Goal: Information Seeking & Learning: Learn about a topic

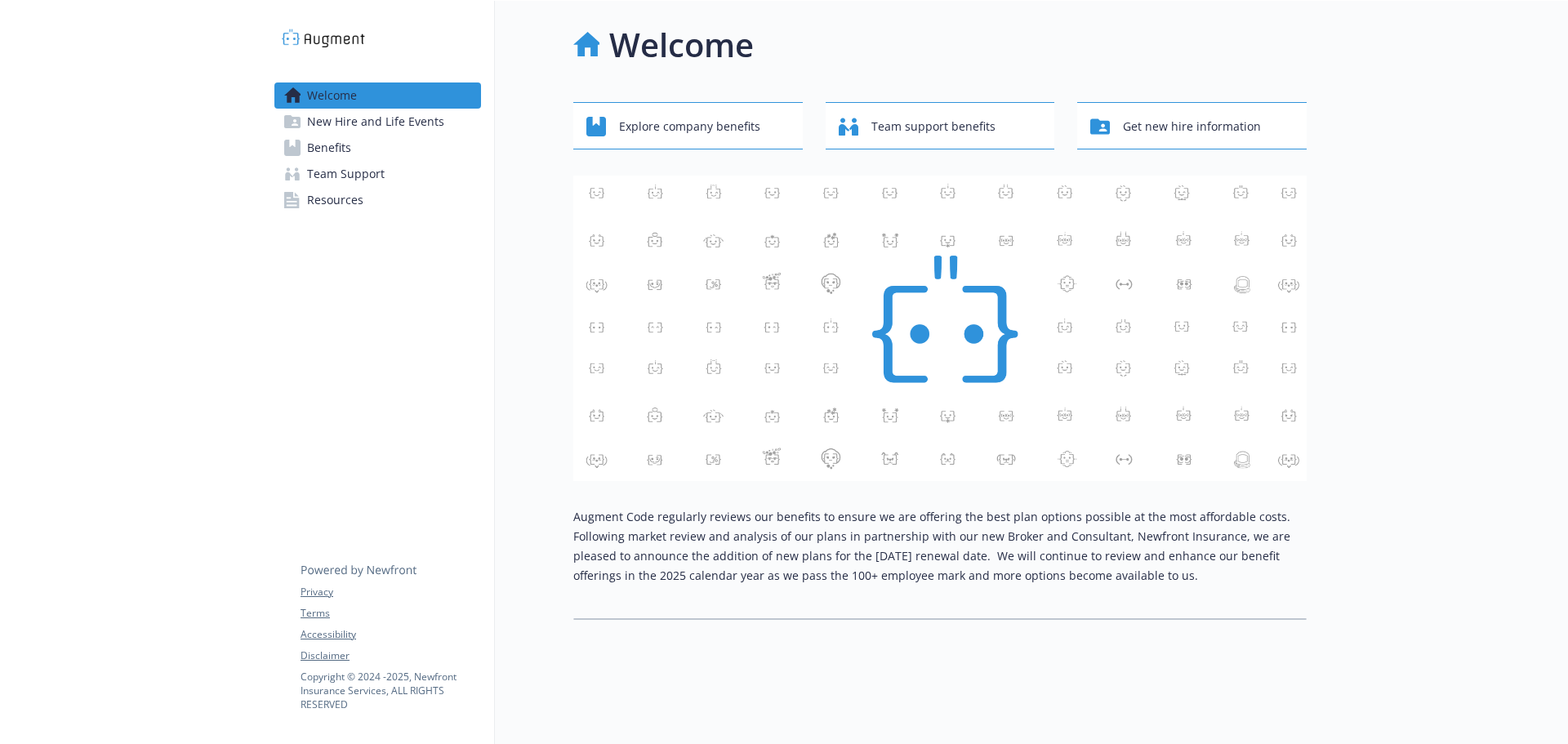
click at [353, 156] on link "Benefits" at bounding box center [377, 147] width 206 height 26
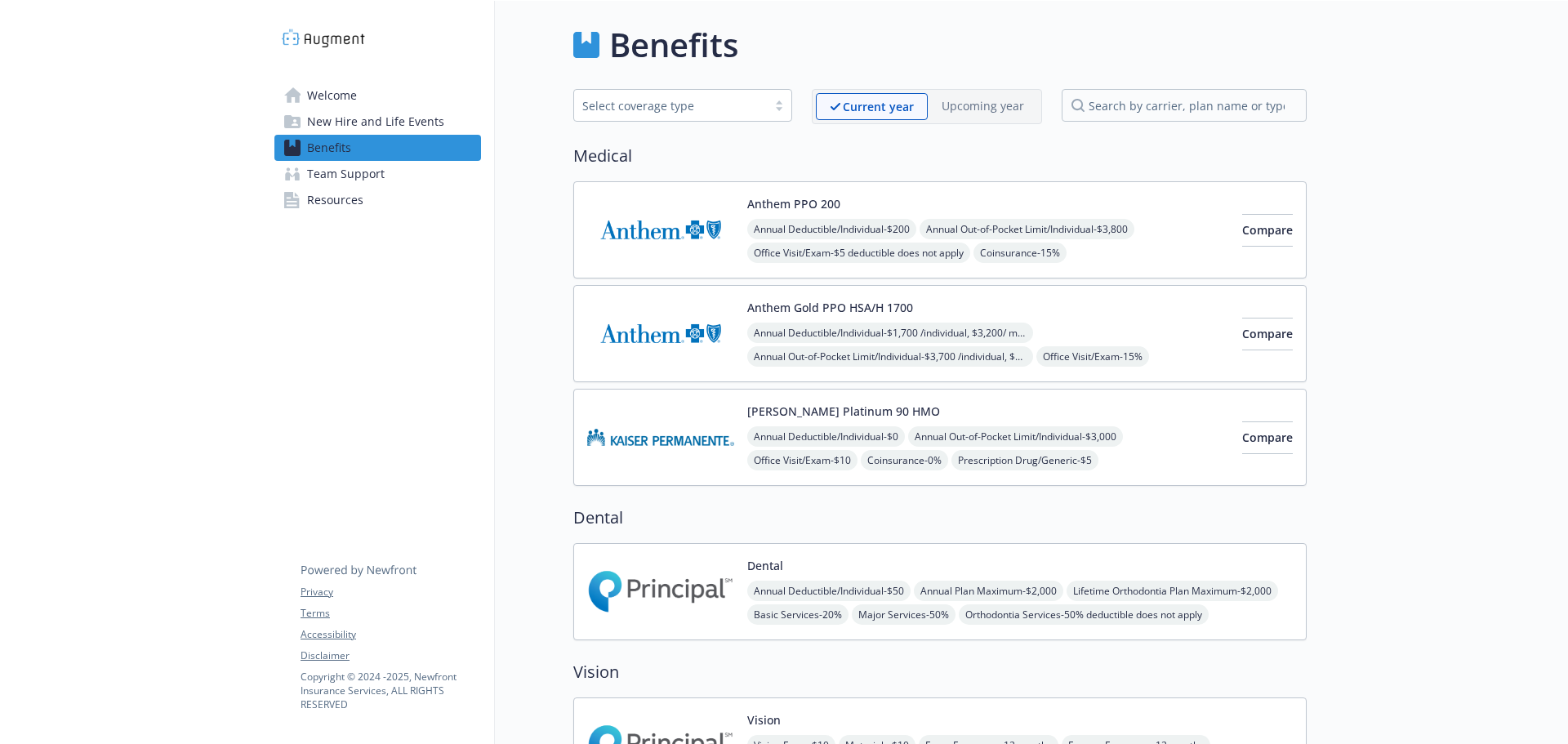
click at [331, 94] on span "Welcome" at bounding box center [332, 95] width 50 height 26
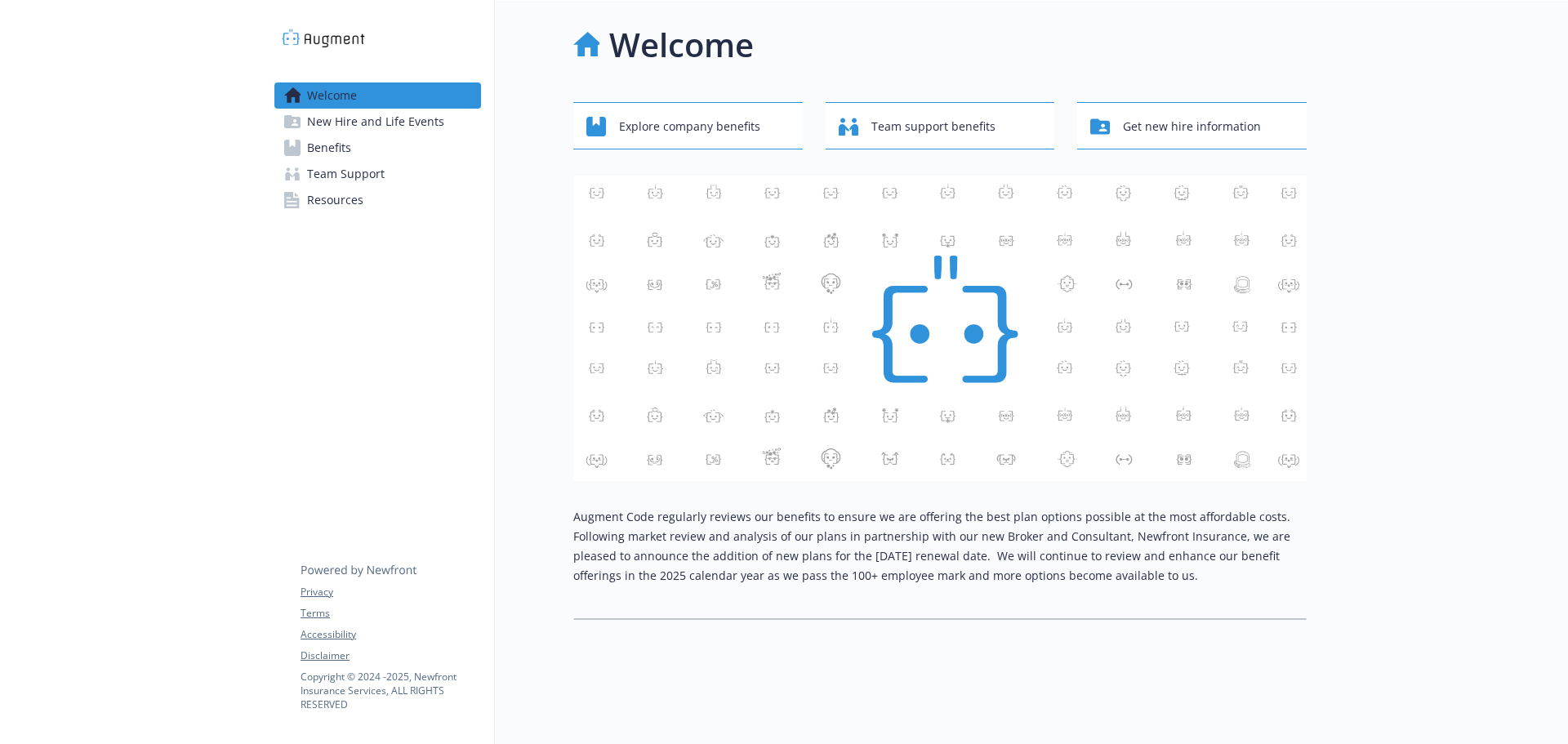
drag, startPoint x: 352, startPoint y: 96, endPoint x: 375, endPoint y: 95, distance: 23.0
click at [352, 96] on span "Welcome" at bounding box center [332, 95] width 50 height 26
click at [348, 177] on span "Team Support" at bounding box center [345, 174] width 78 height 26
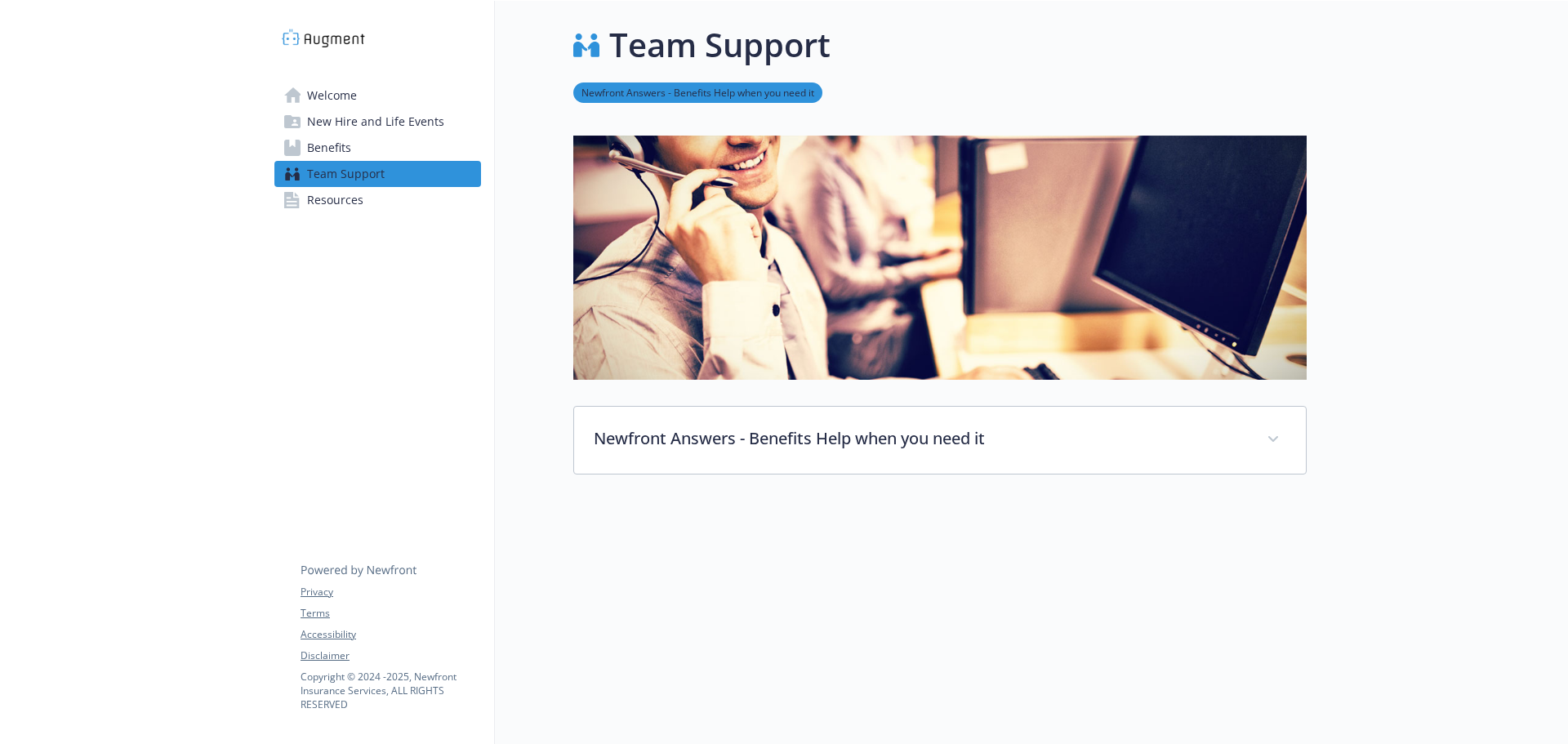
click at [342, 195] on span "Resources" at bounding box center [335, 200] width 57 height 26
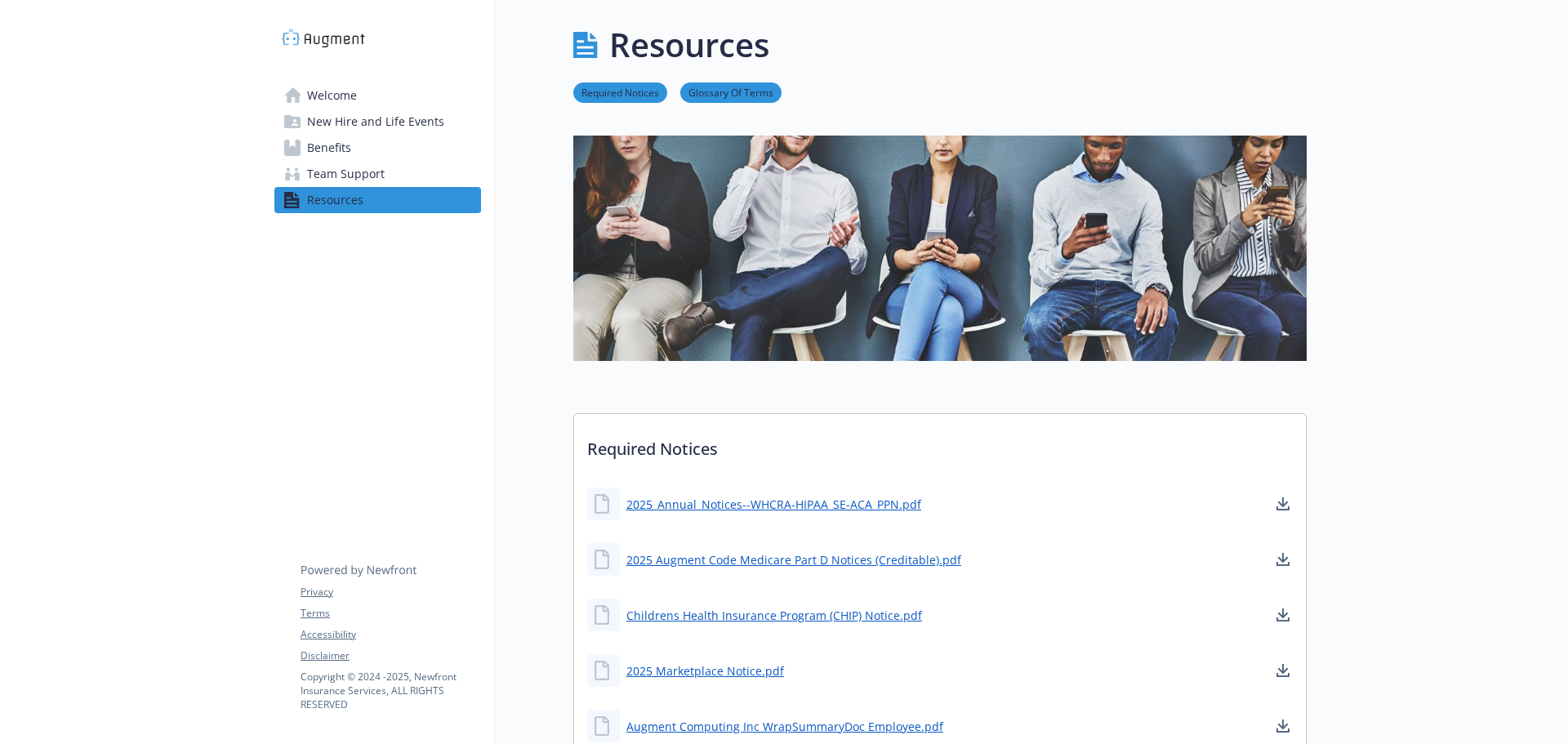
click at [336, 154] on span "Benefits" at bounding box center [329, 147] width 44 height 26
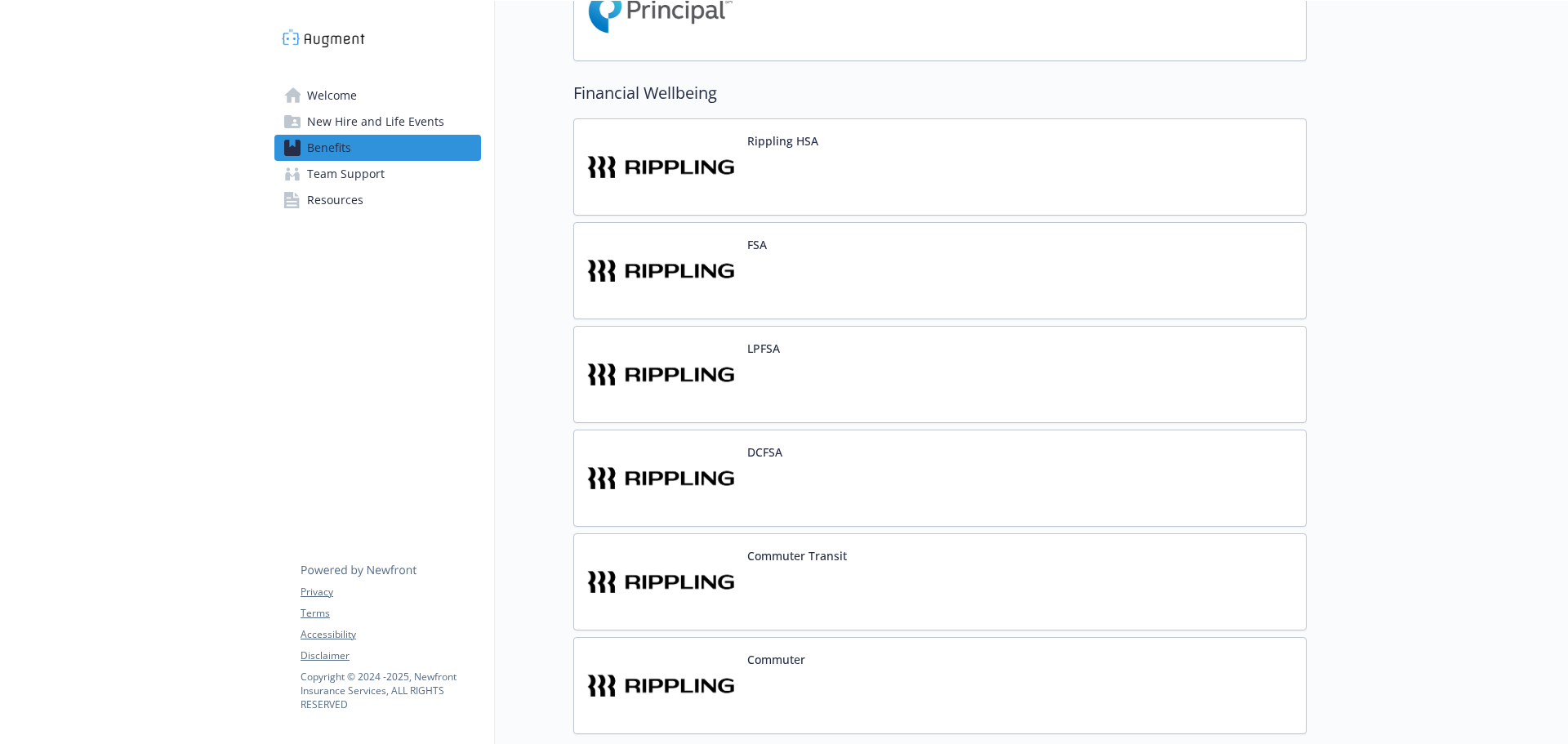
scroll to position [1063, 0]
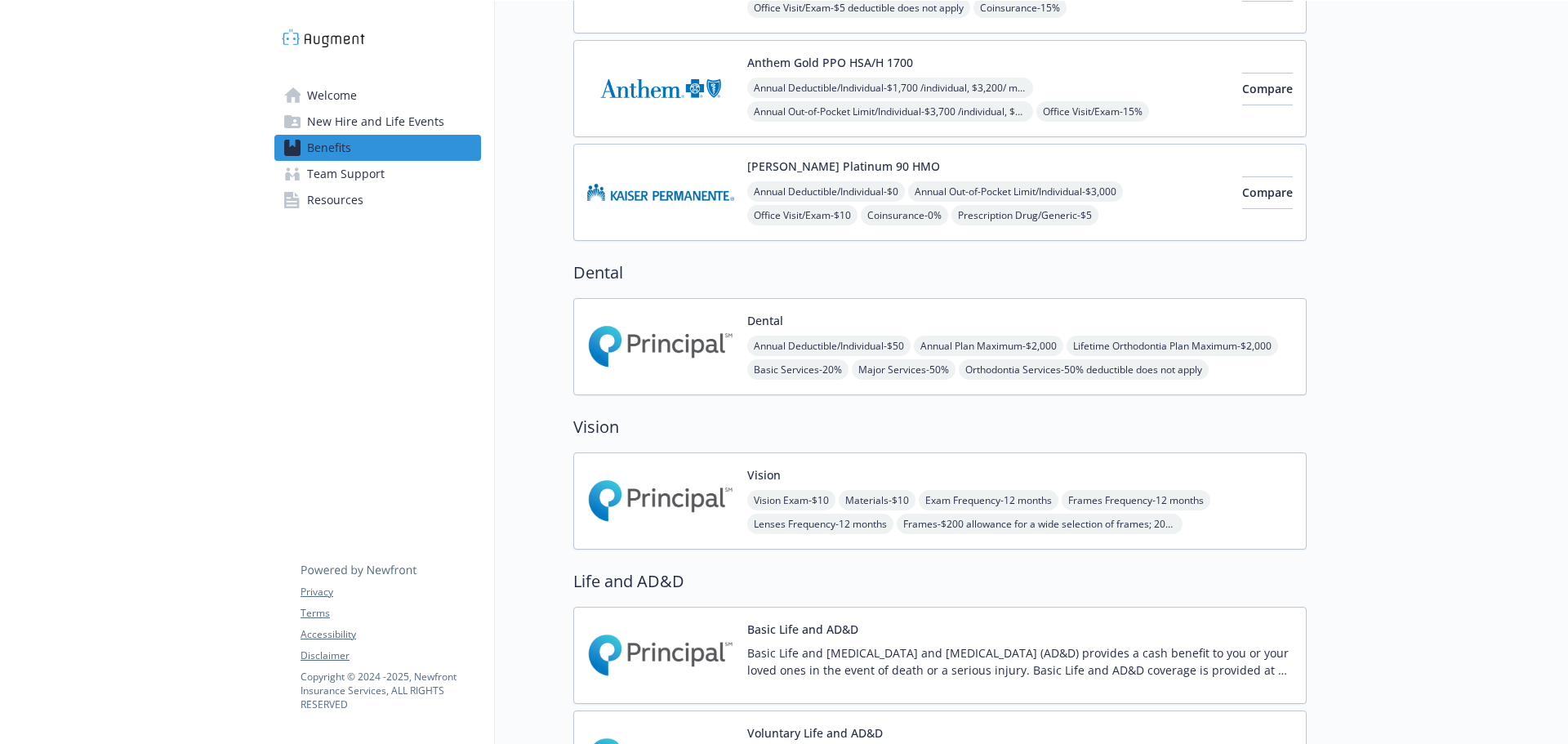
click at [354, 173] on span "Team Support" at bounding box center [345, 174] width 78 height 26
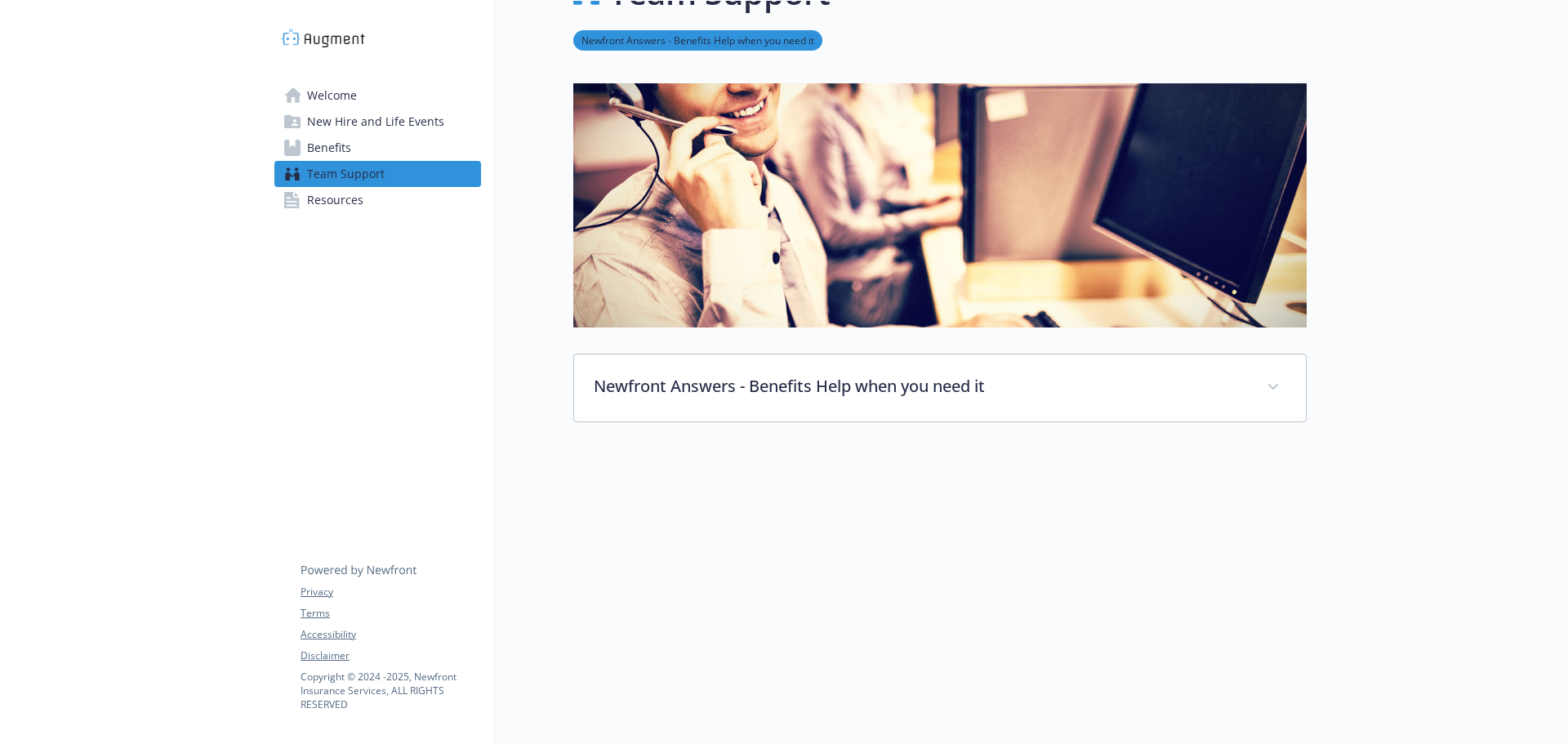
scroll to position [64, 0]
click at [326, 196] on span "Resources" at bounding box center [335, 200] width 57 height 26
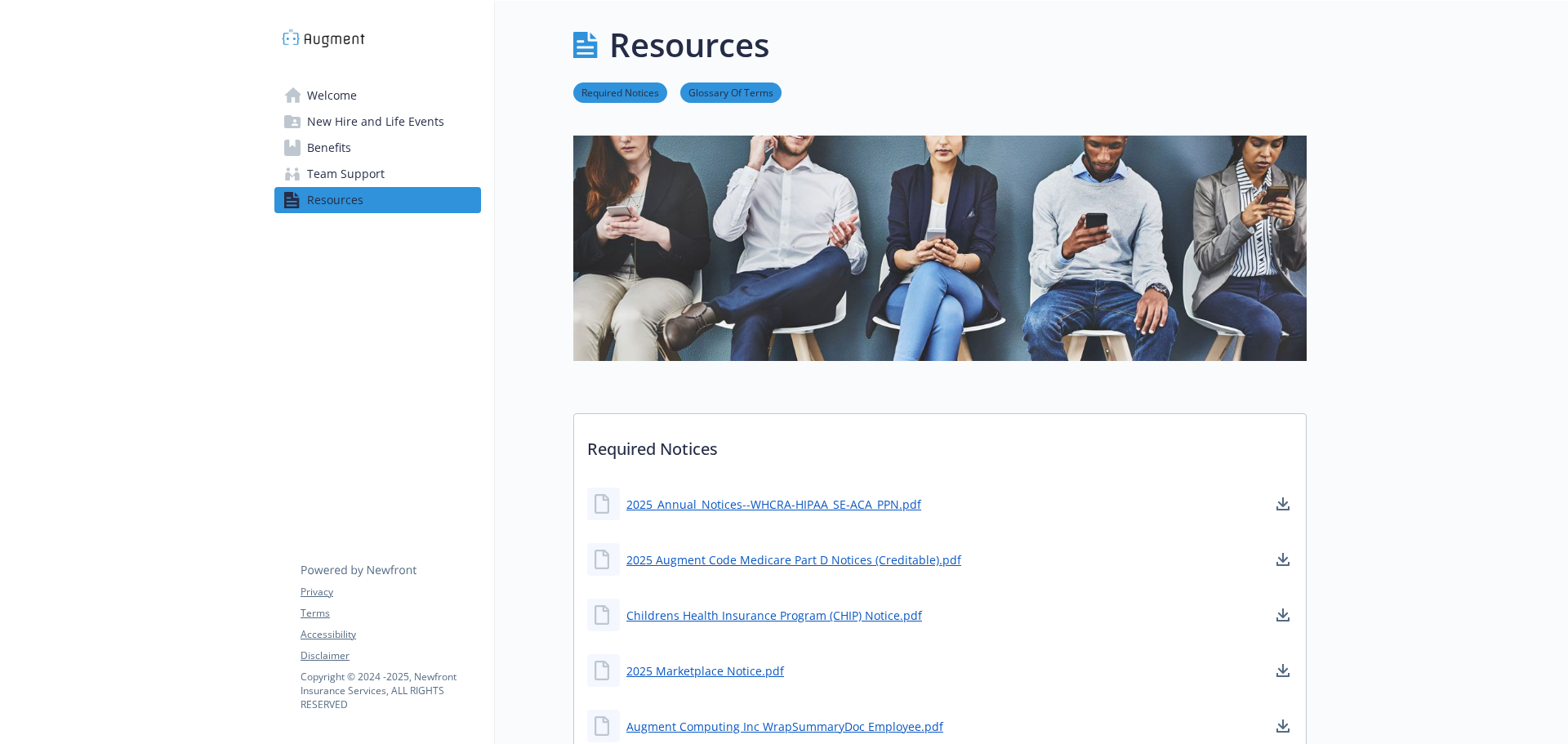
click at [345, 125] on span "New Hire and Life Events" at bounding box center [375, 121] width 137 height 26
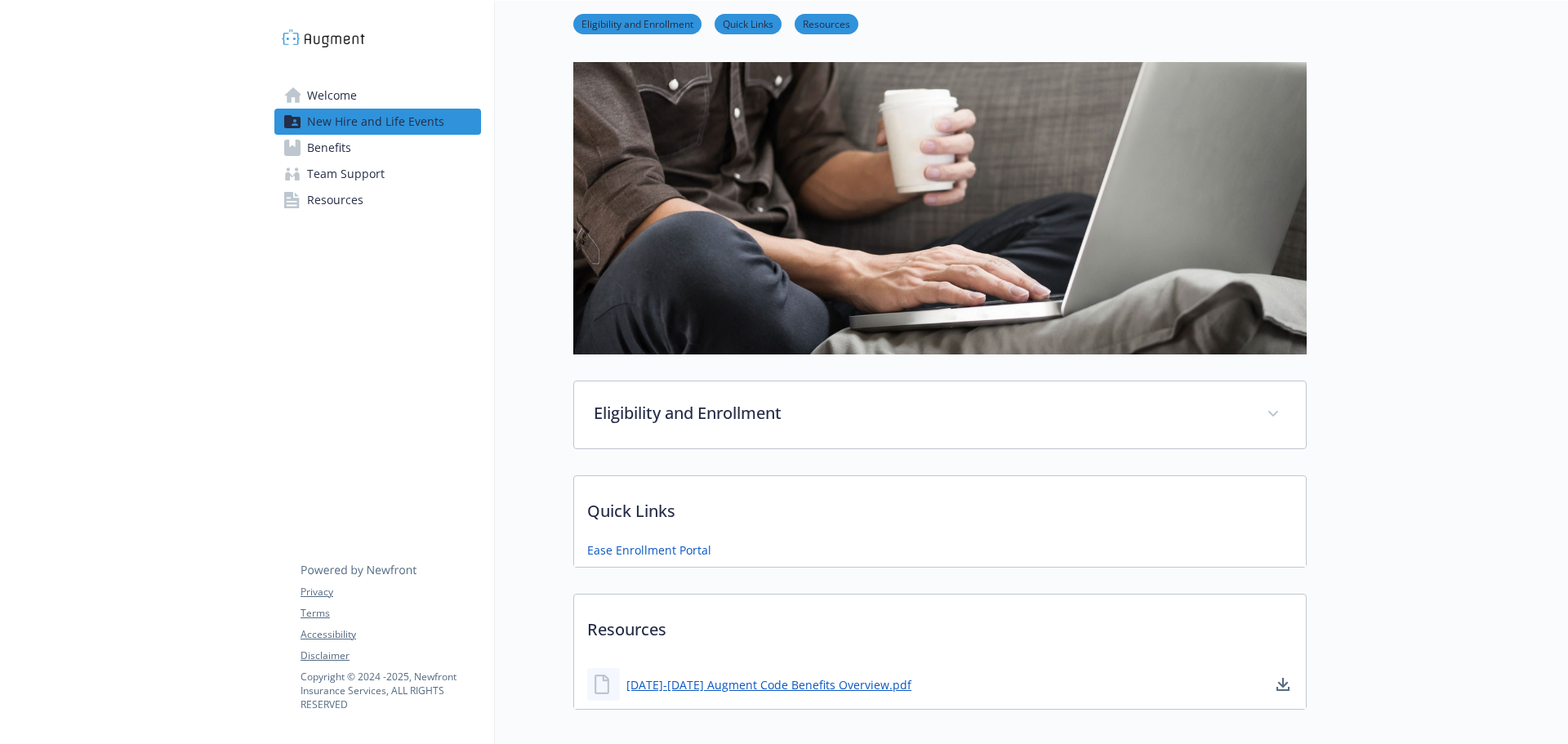
scroll to position [169, 0]
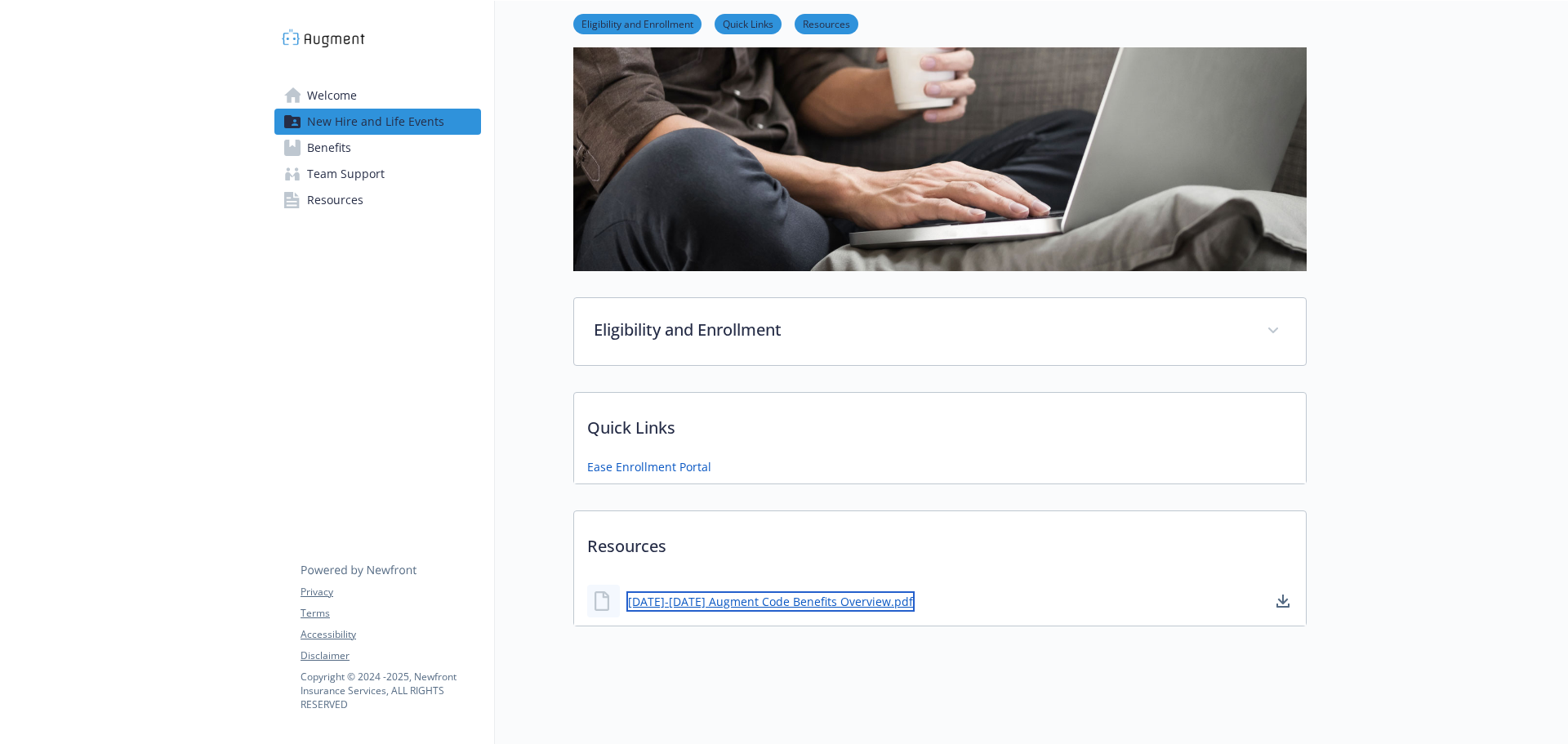
click at [701, 591] on link "[DATE]-[DATE] Augment Code Benefits Overview.pdf" at bounding box center [771, 601] width 288 height 20
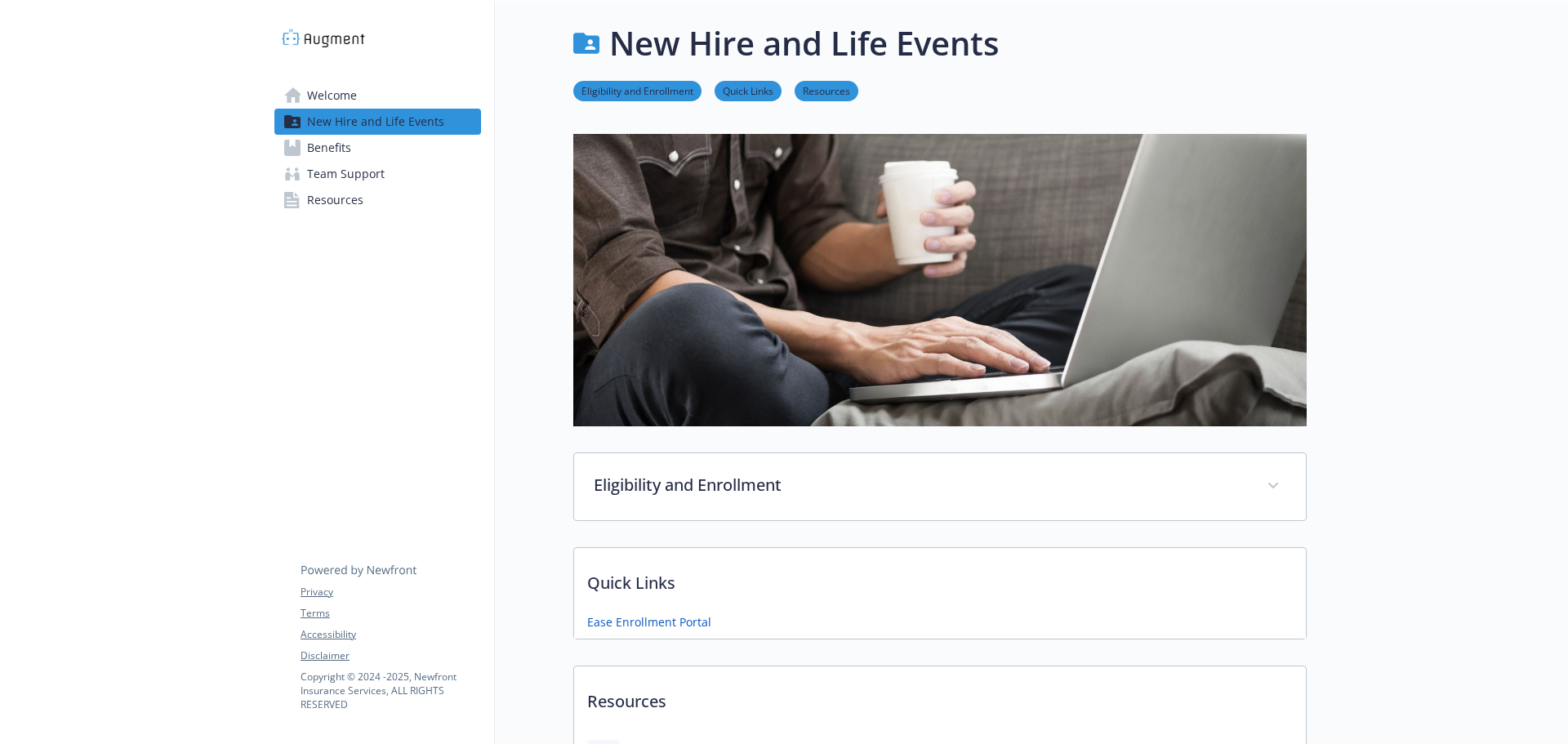
scroll to position [0, 0]
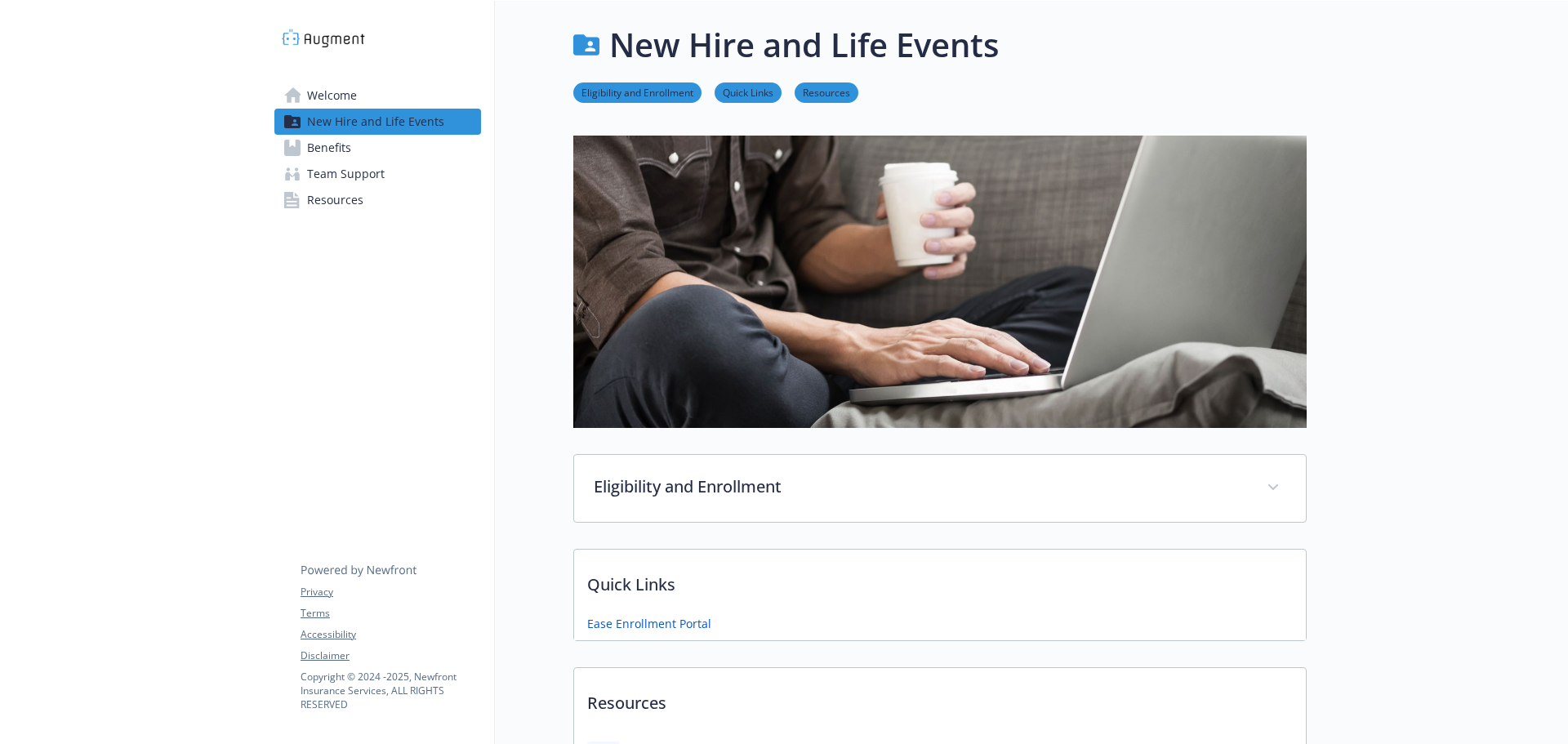
click at [348, 156] on span "Benefits" at bounding box center [329, 147] width 44 height 26
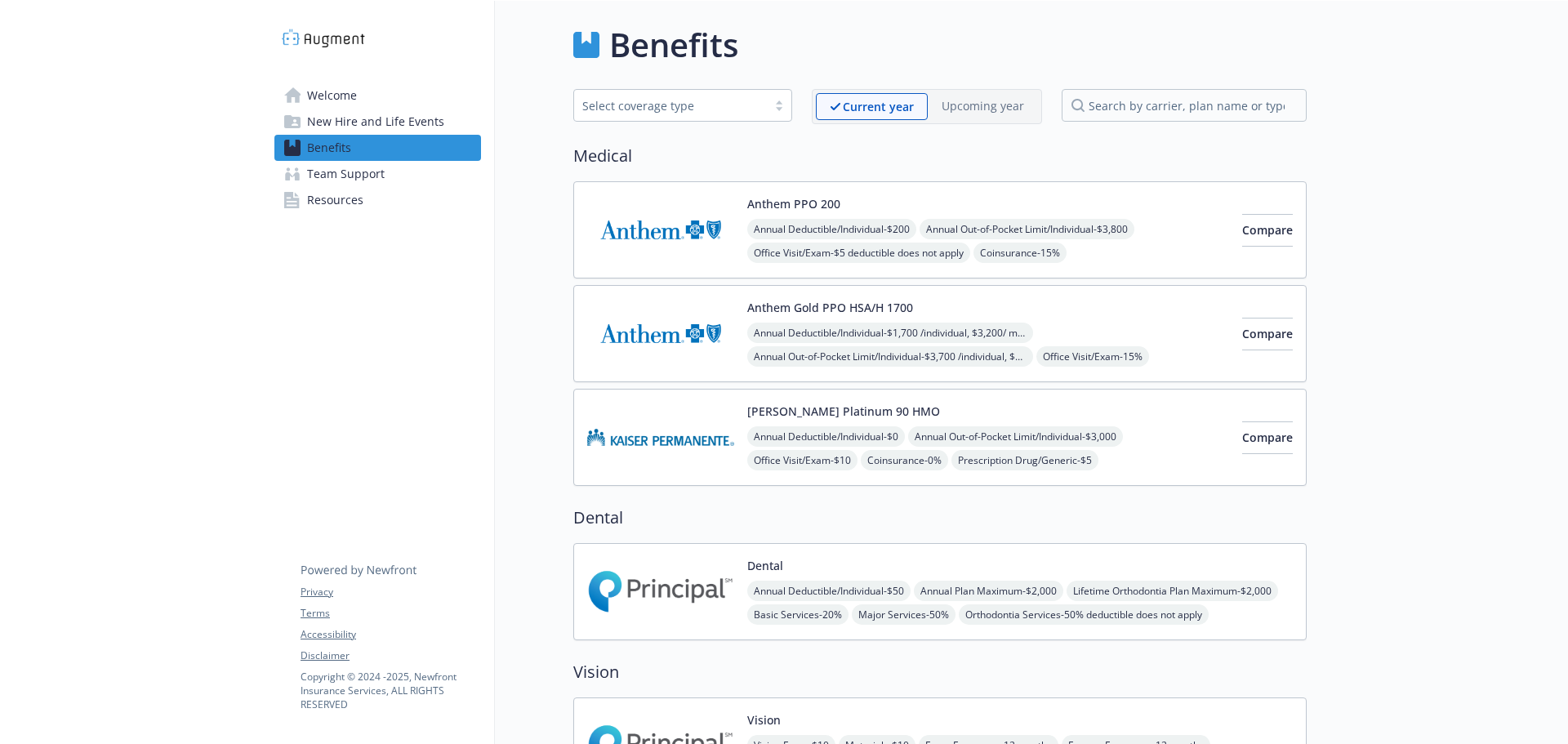
click at [810, 310] on button "Anthem Gold PPO HSA/H 1700" at bounding box center [830, 308] width 166 height 17
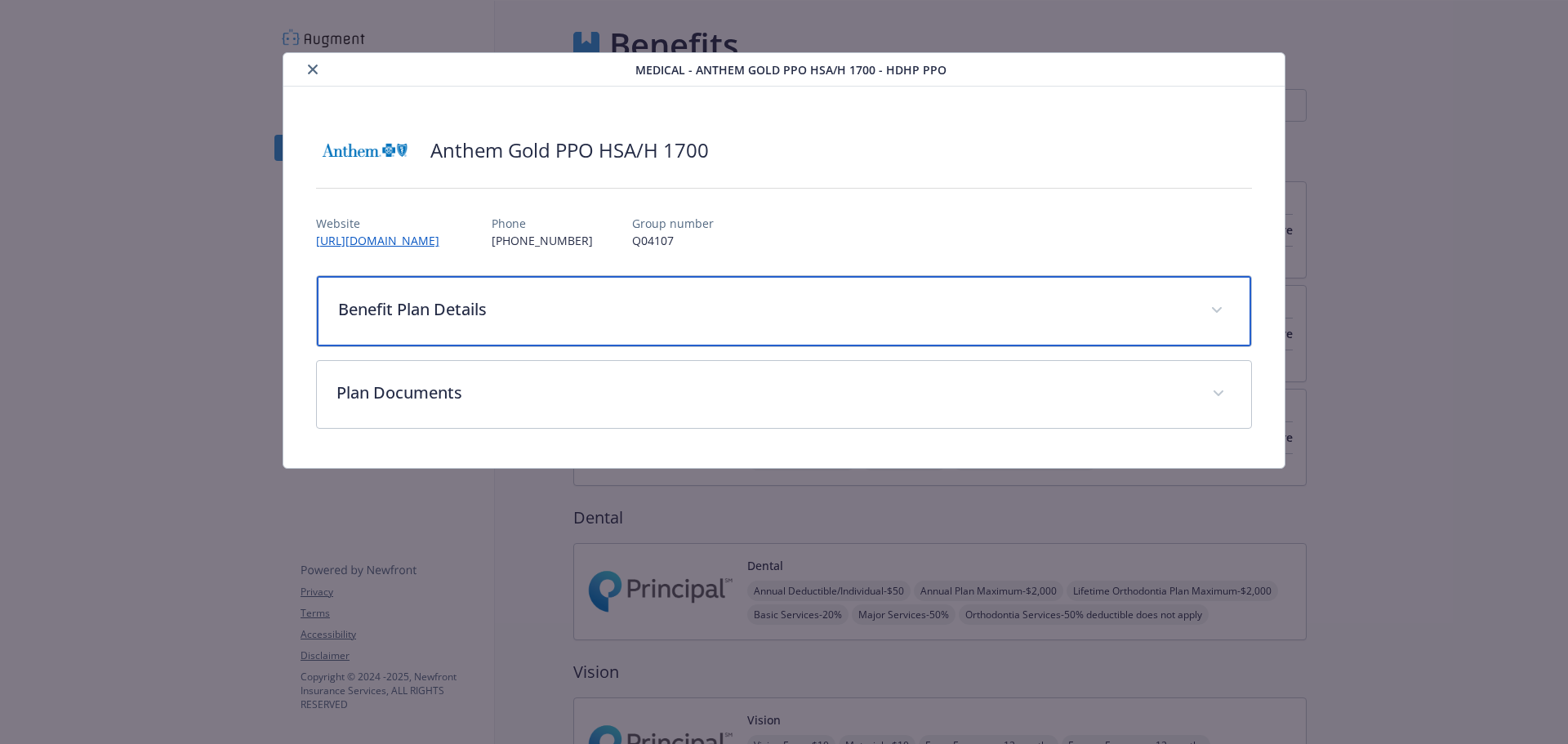
click at [425, 310] on p "Benefit Plan Details" at bounding box center [765, 310] width 854 height 25
